Goal: Information Seeking & Learning: Learn about a topic

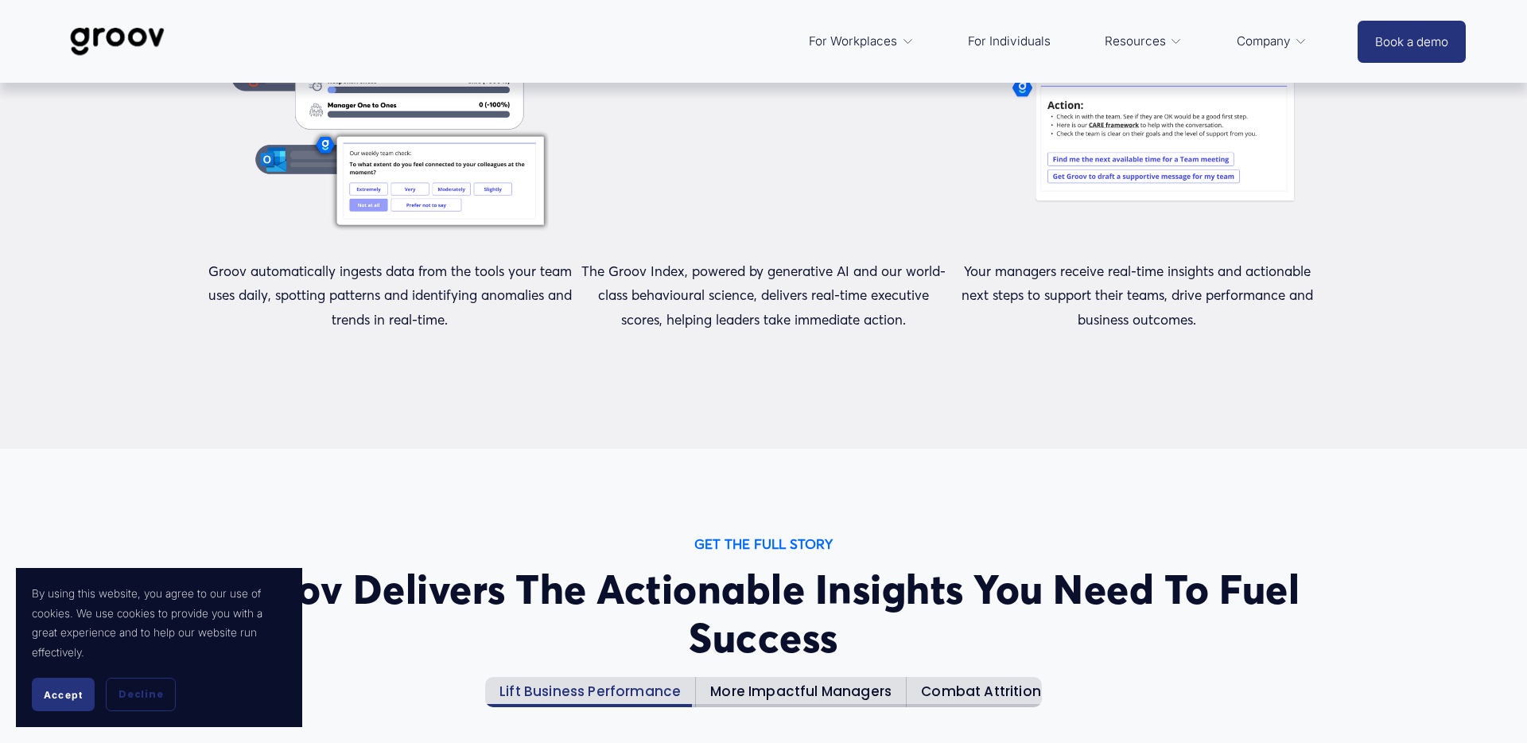
scroll to position [1590, 0]
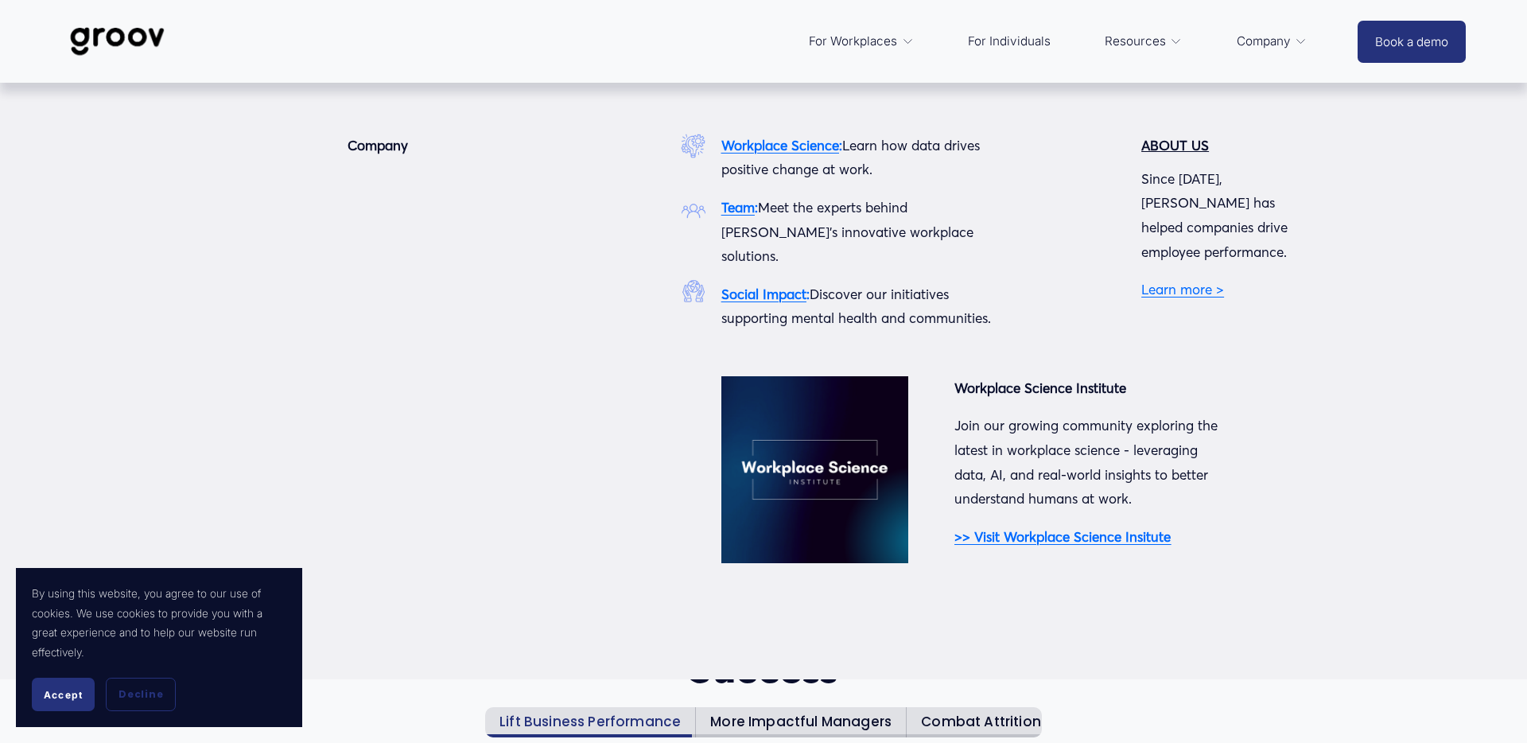
click at [1285, 45] on span "Company" at bounding box center [1264, 41] width 54 height 22
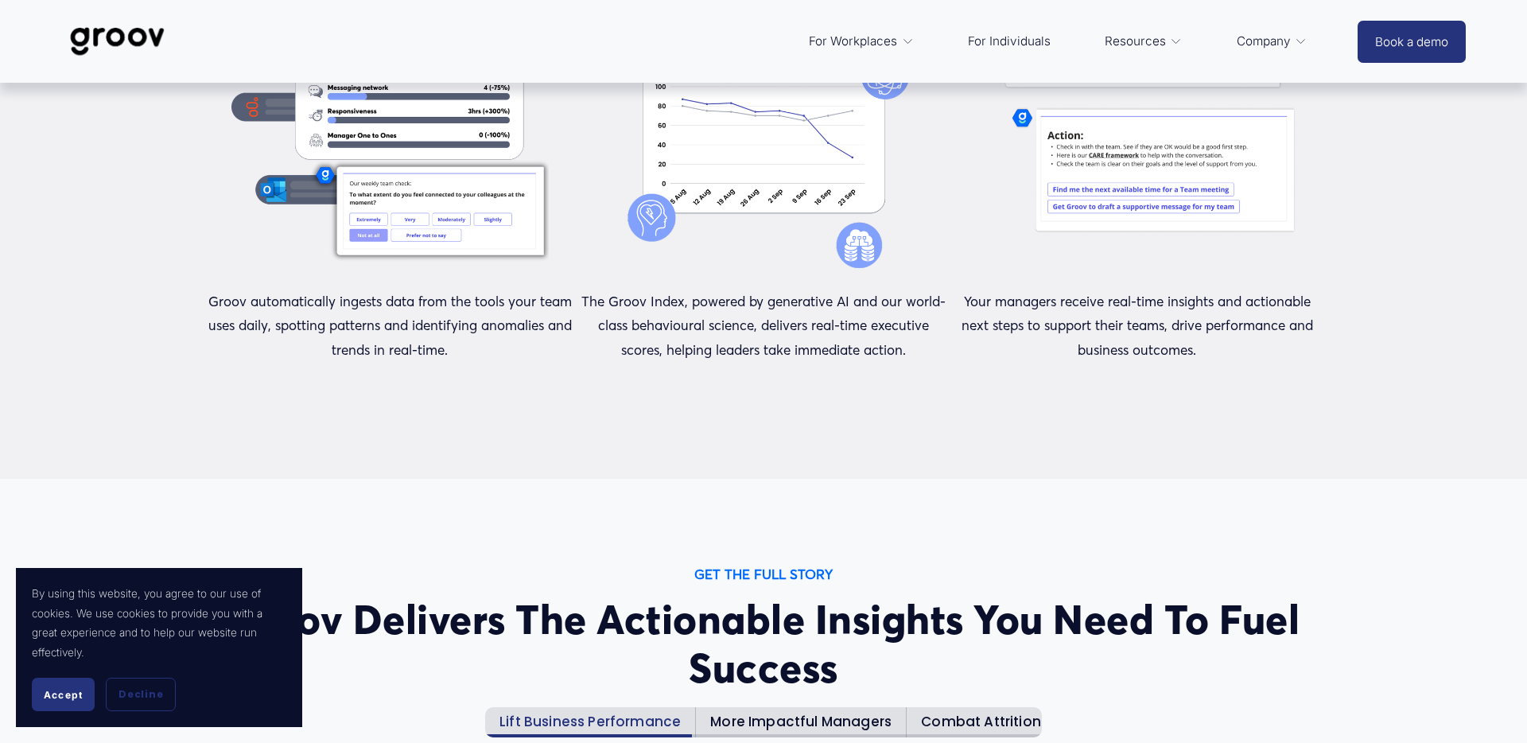
drag, startPoint x: 71, startPoint y: 694, endPoint x: 344, endPoint y: 602, distance: 288.5
click at [71, 694] on span "Accept" at bounding box center [63, 695] width 39 height 12
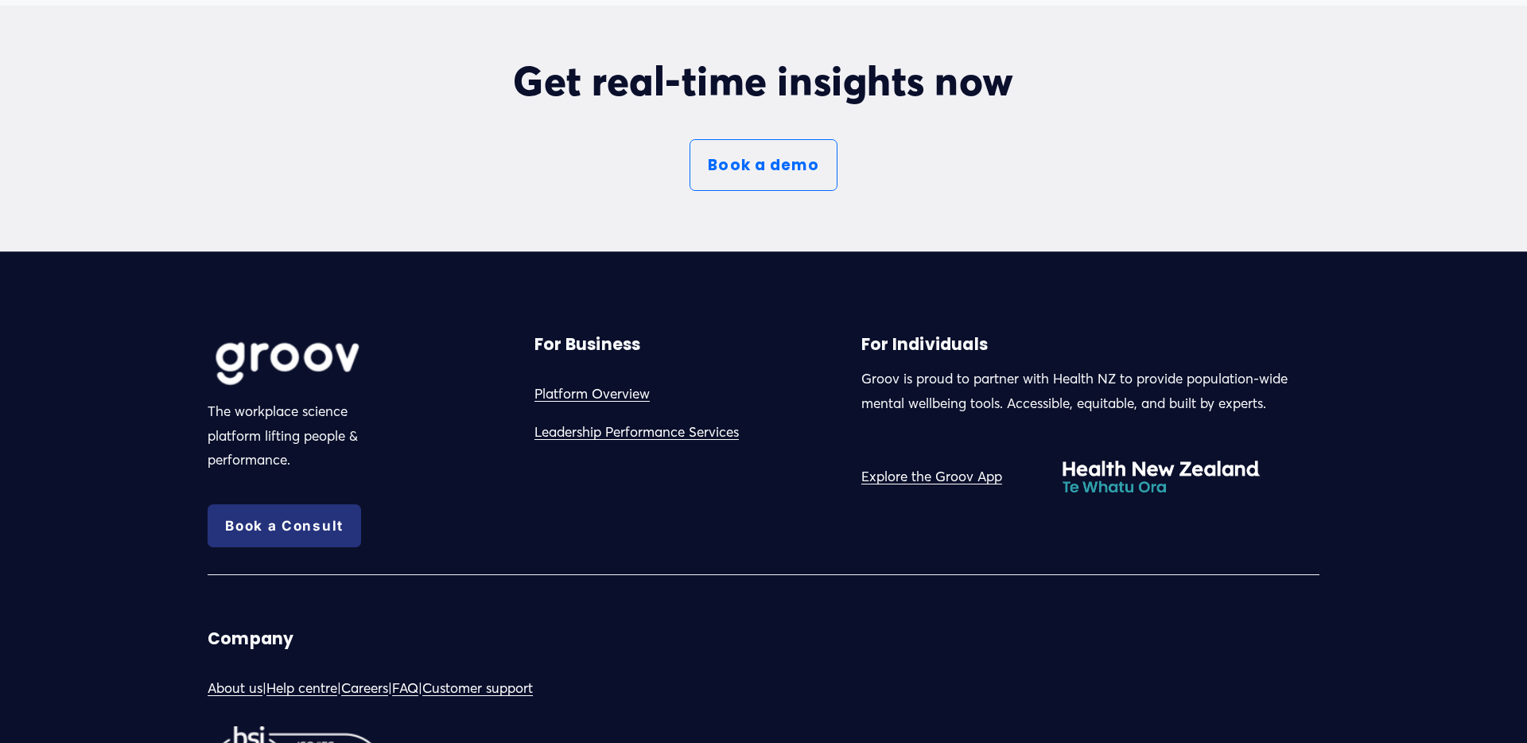
scroll to position [9048, 0]
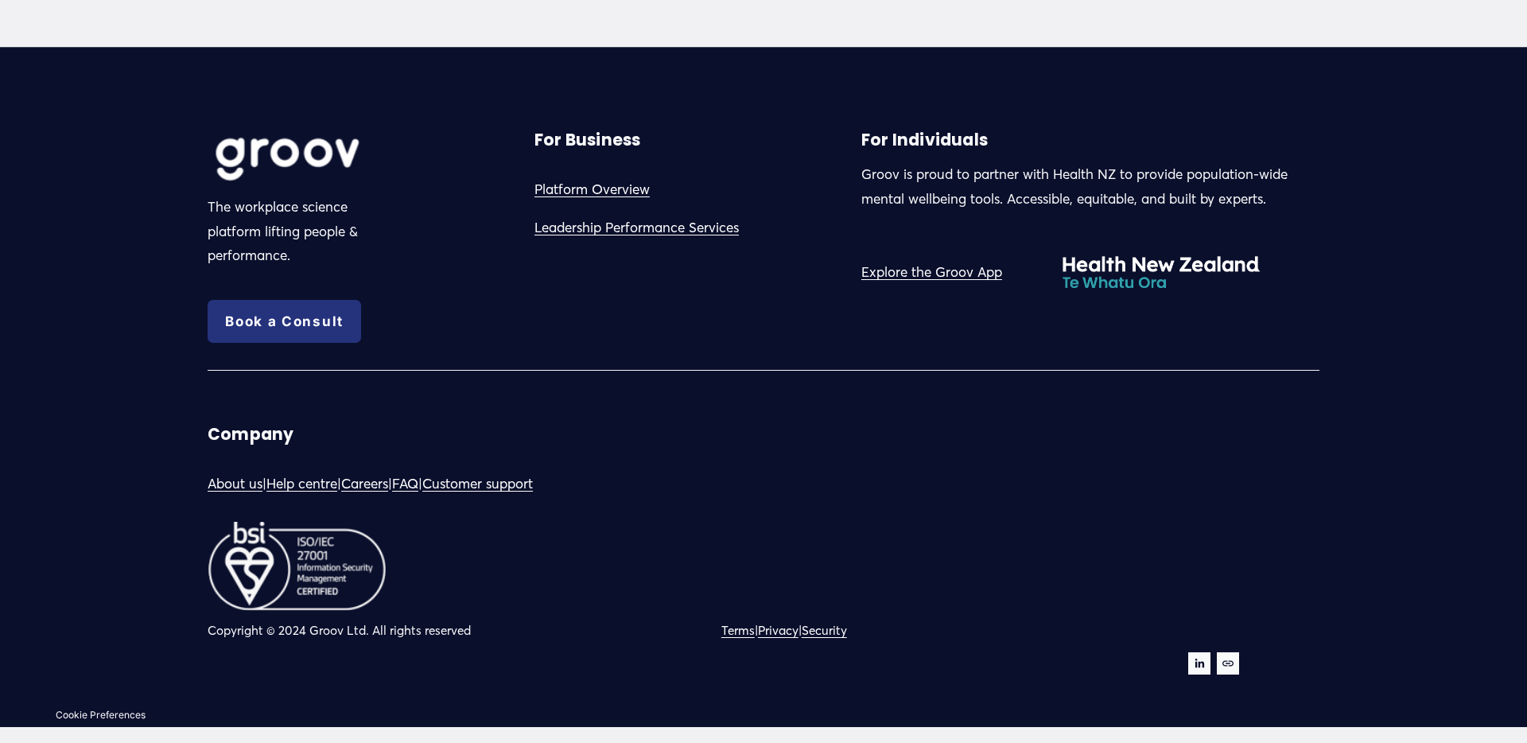
click at [235, 481] on link "About us" at bounding box center [235, 484] width 55 height 25
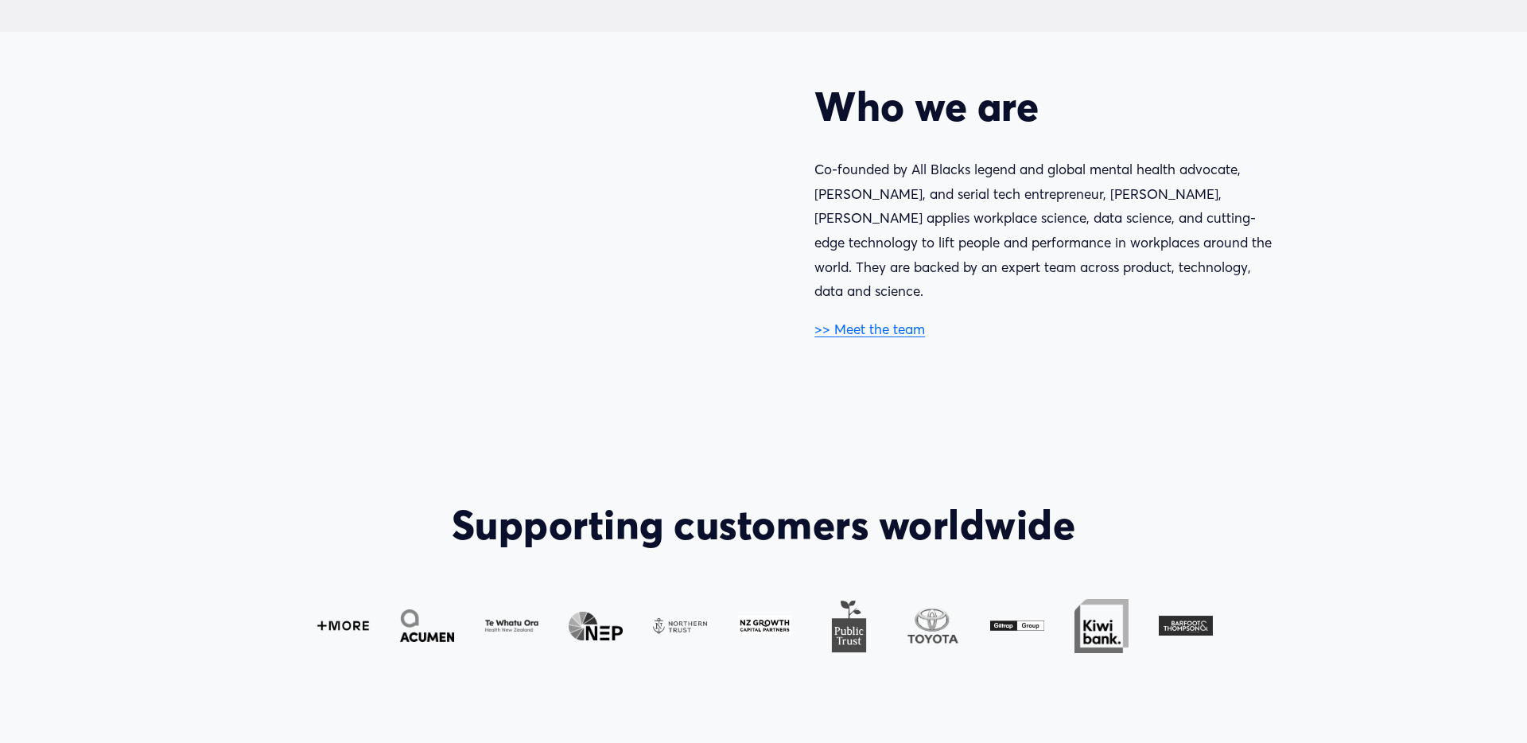
scroll to position [948, 0]
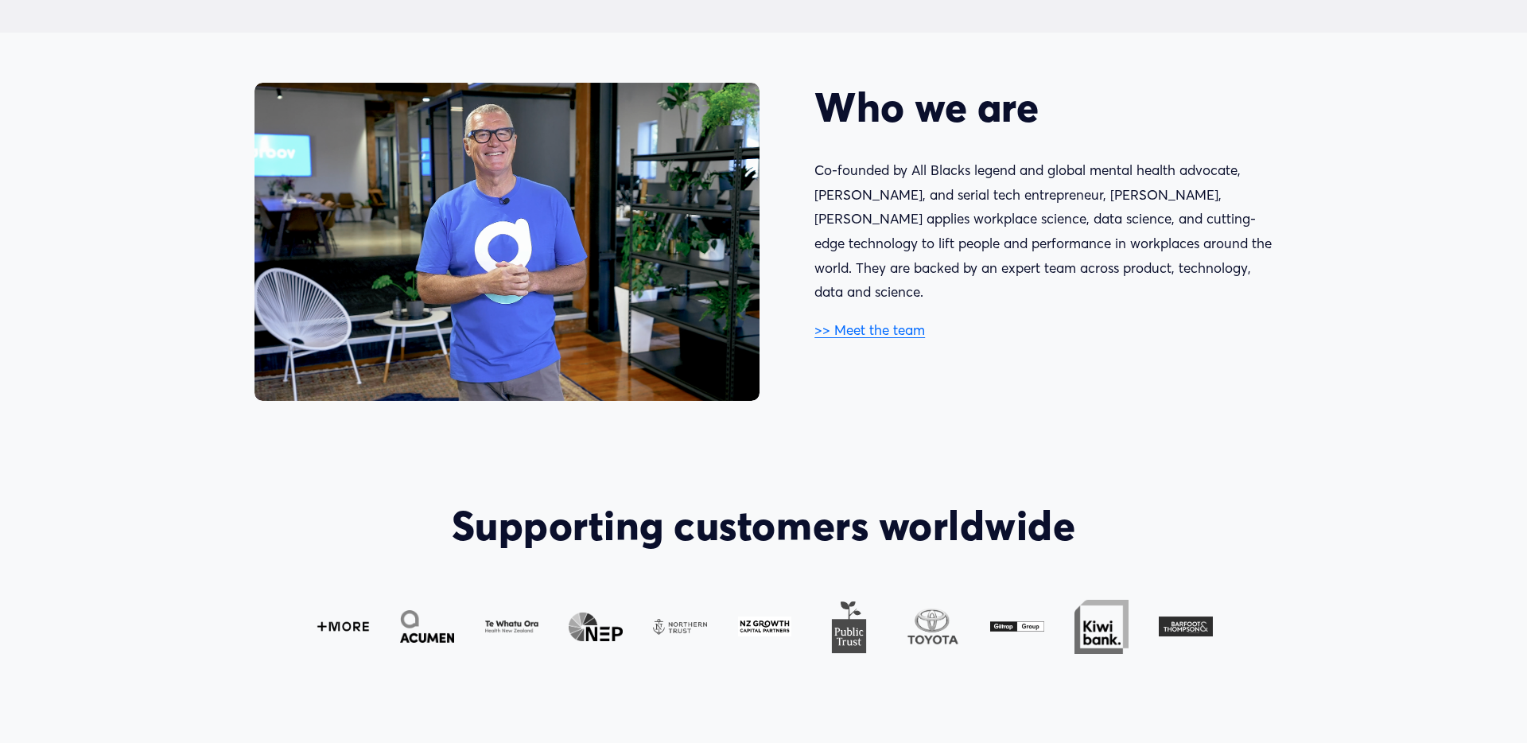
click at [867, 321] on link ">> Meet the team" at bounding box center [870, 329] width 111 height 17
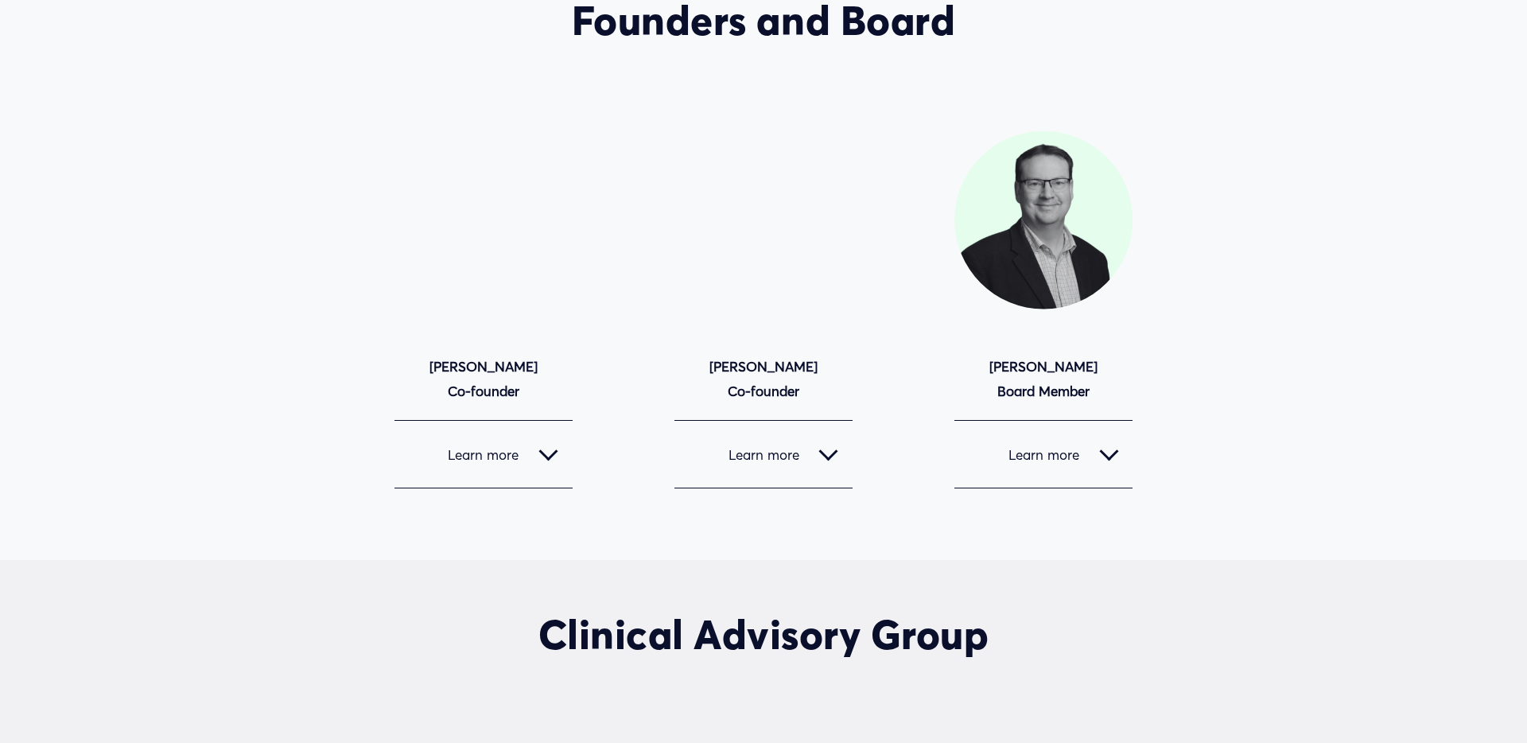
scroll to position [1460, 0]
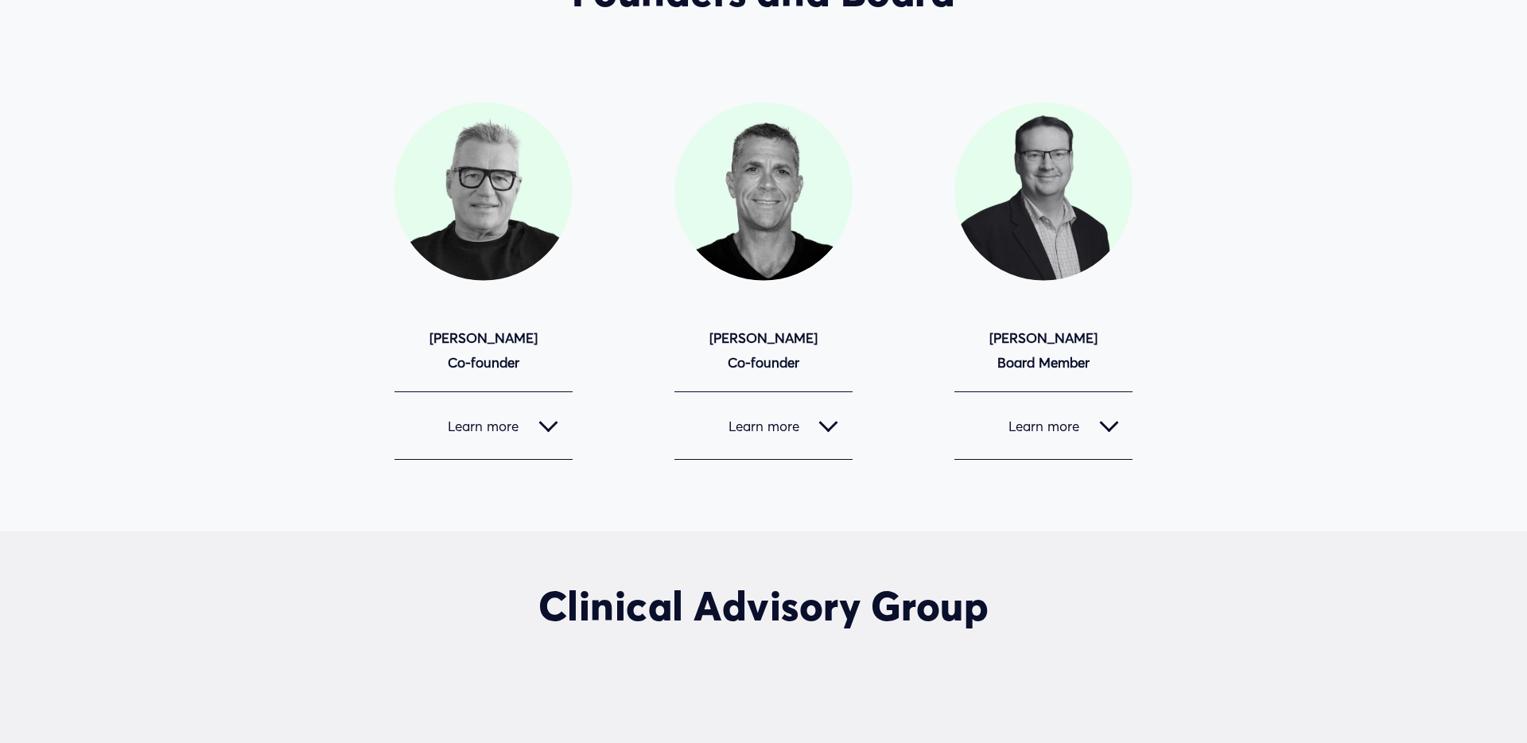
click at [1110, 421] on div at bounding box center [1108, 422] width 19 height 19
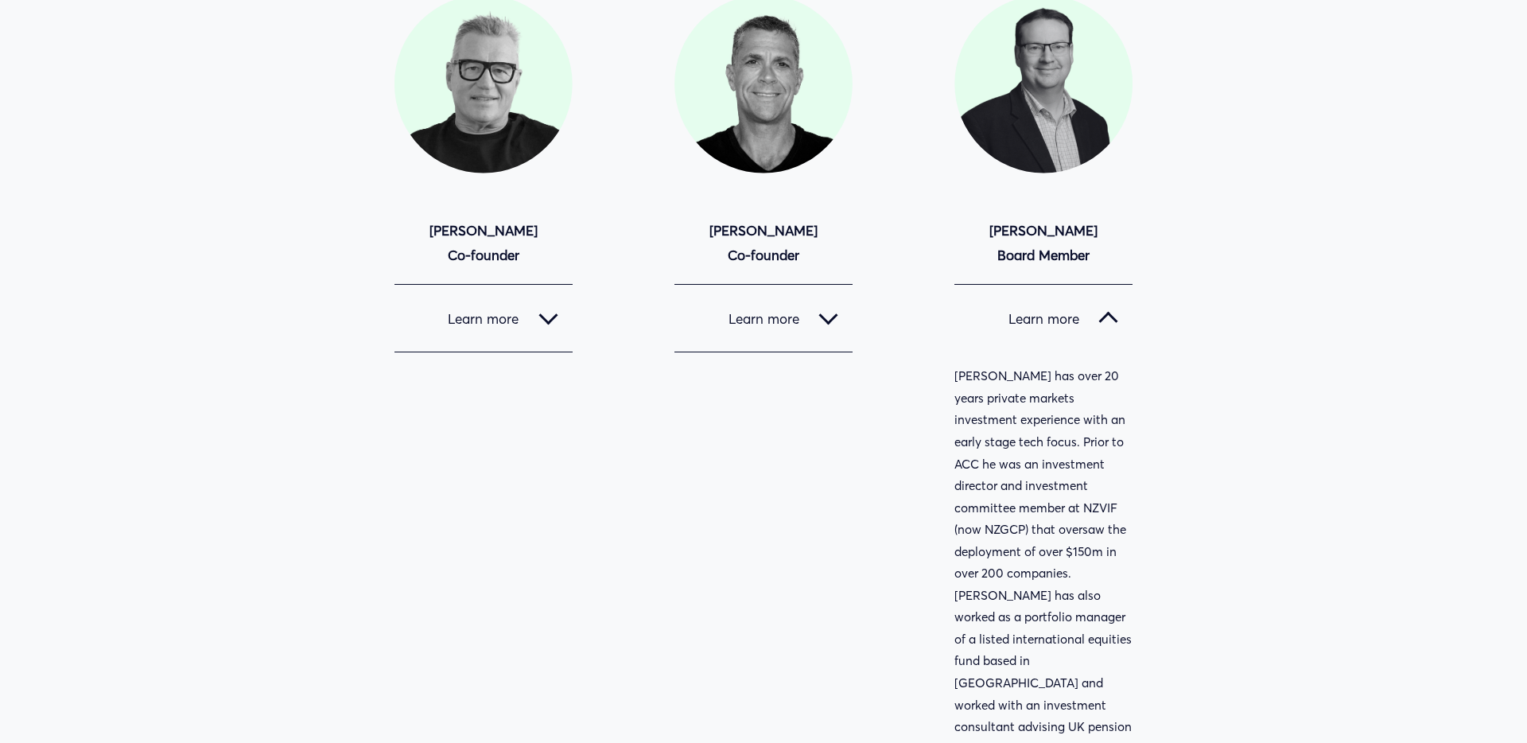
scroll to position [1565, 0]
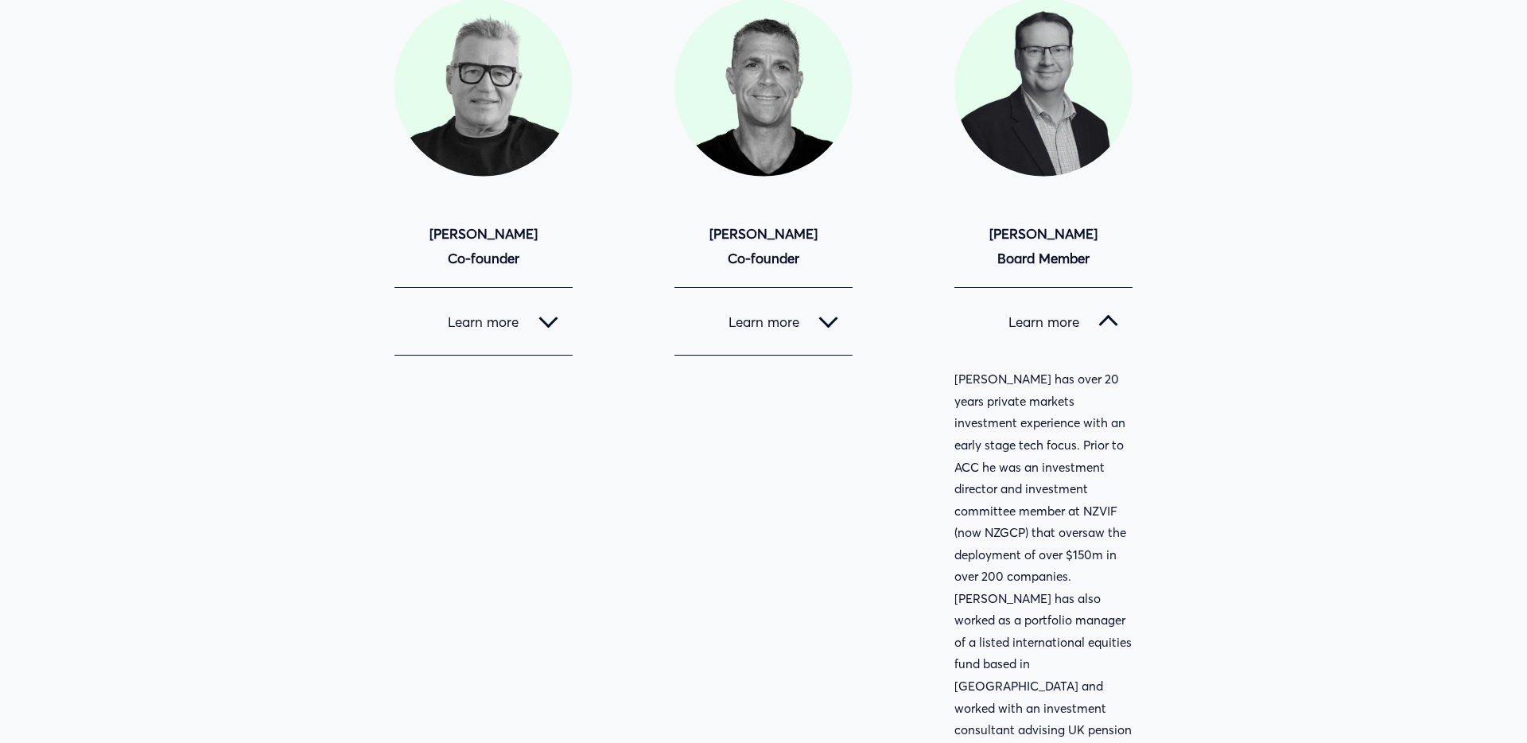
click at [826, 329] on div at bounding box center [828, 321] width 19 height 19
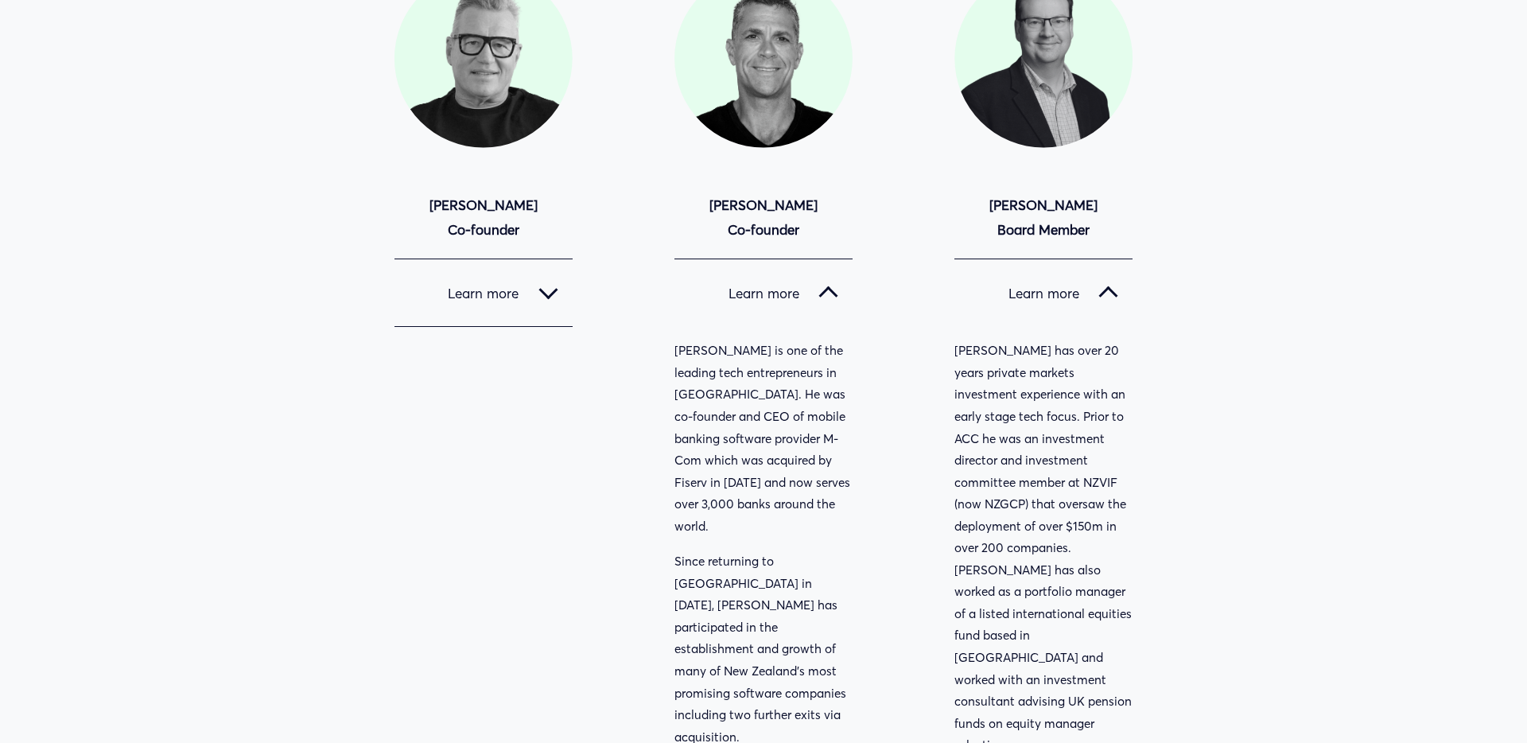
scroll to position [1541, 0]
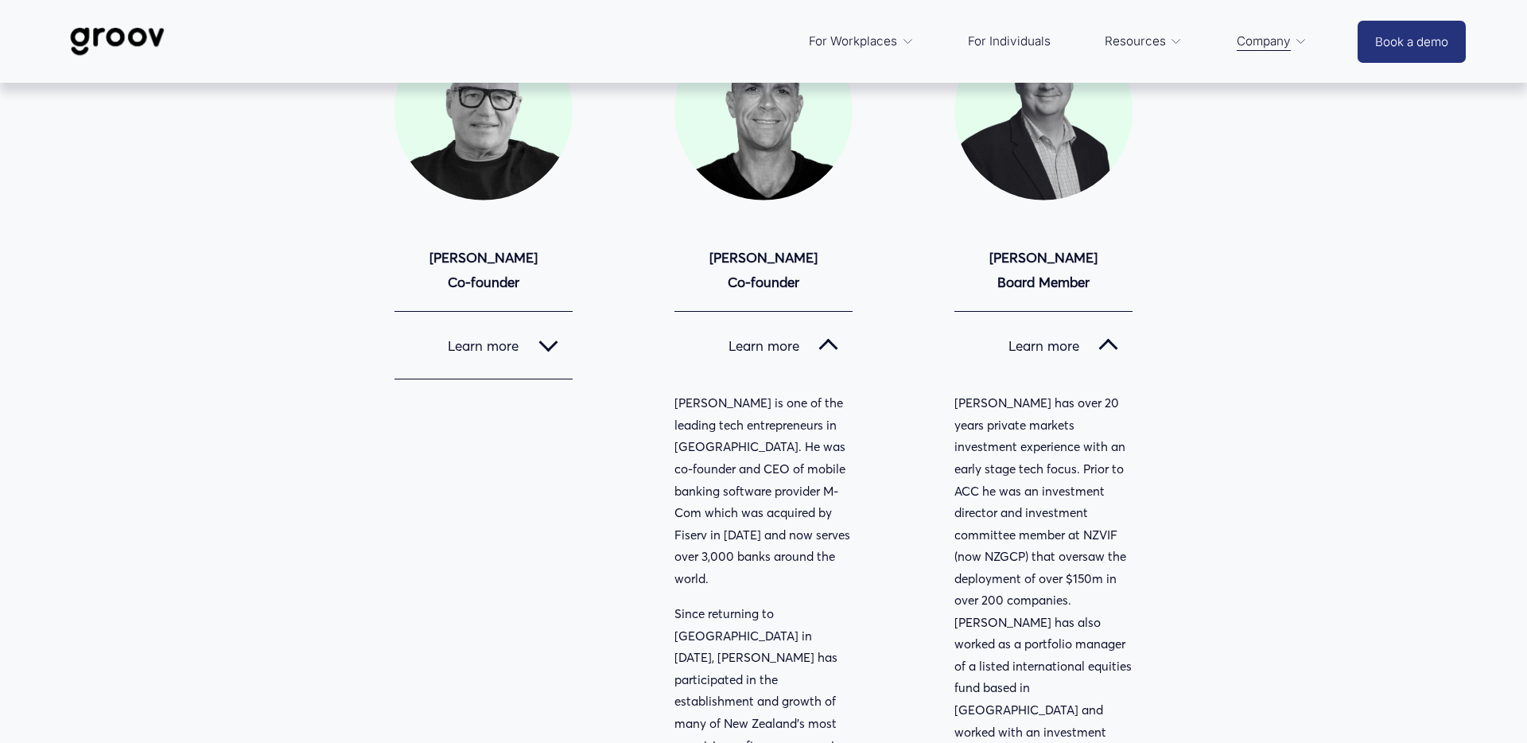
click at [546, 347] on div at bounding box center [548, 342] width 19 height 19
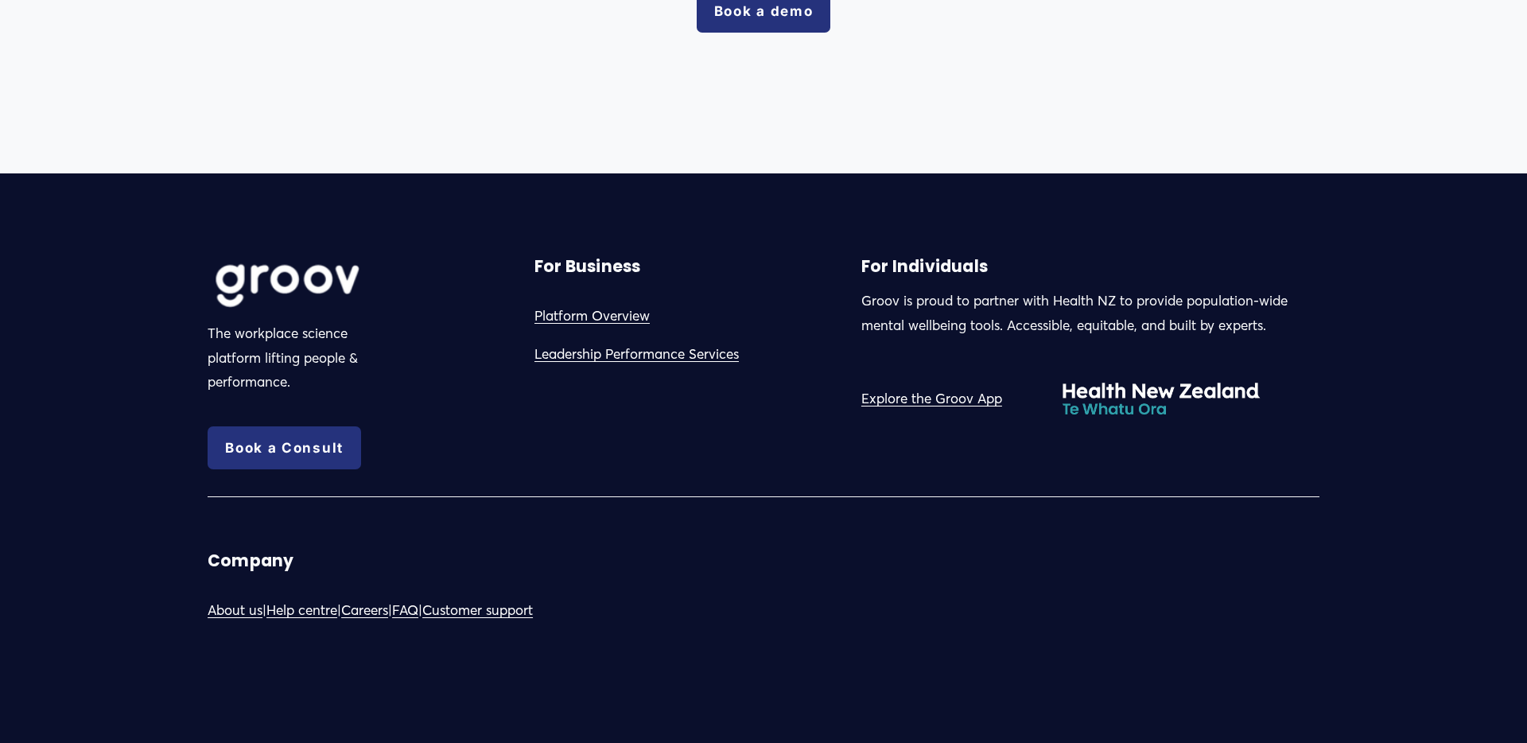
scroll to position [3977, 0]
